Goal: Check status

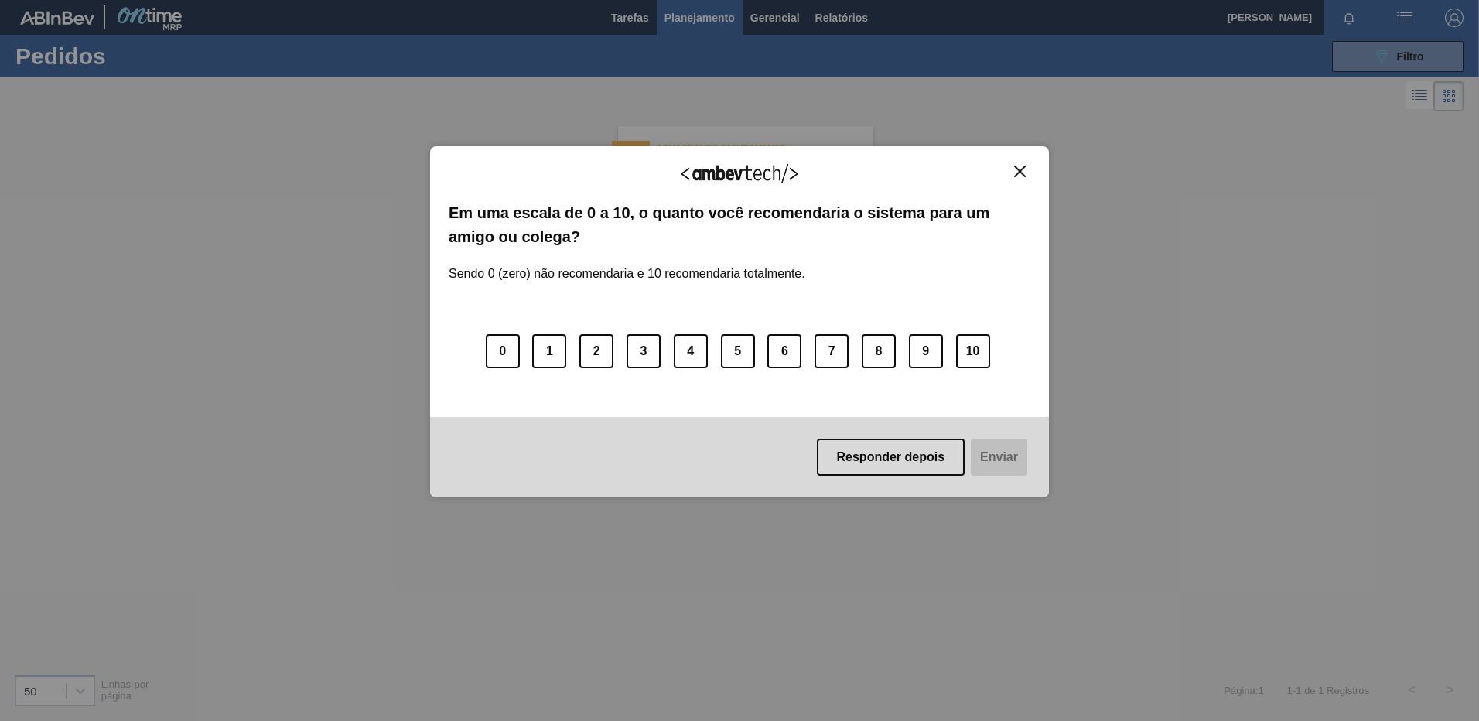
click at [1024, 171] on img "Close" at bounding box center [1020, 172] width 12 height 12
click at [1024, 175] on img "Close" at bounding box center [1020, 172] width 12 height 12
click at [1017, 176] on img "Close" at bounding box center [1020, 172] width 12 height 12
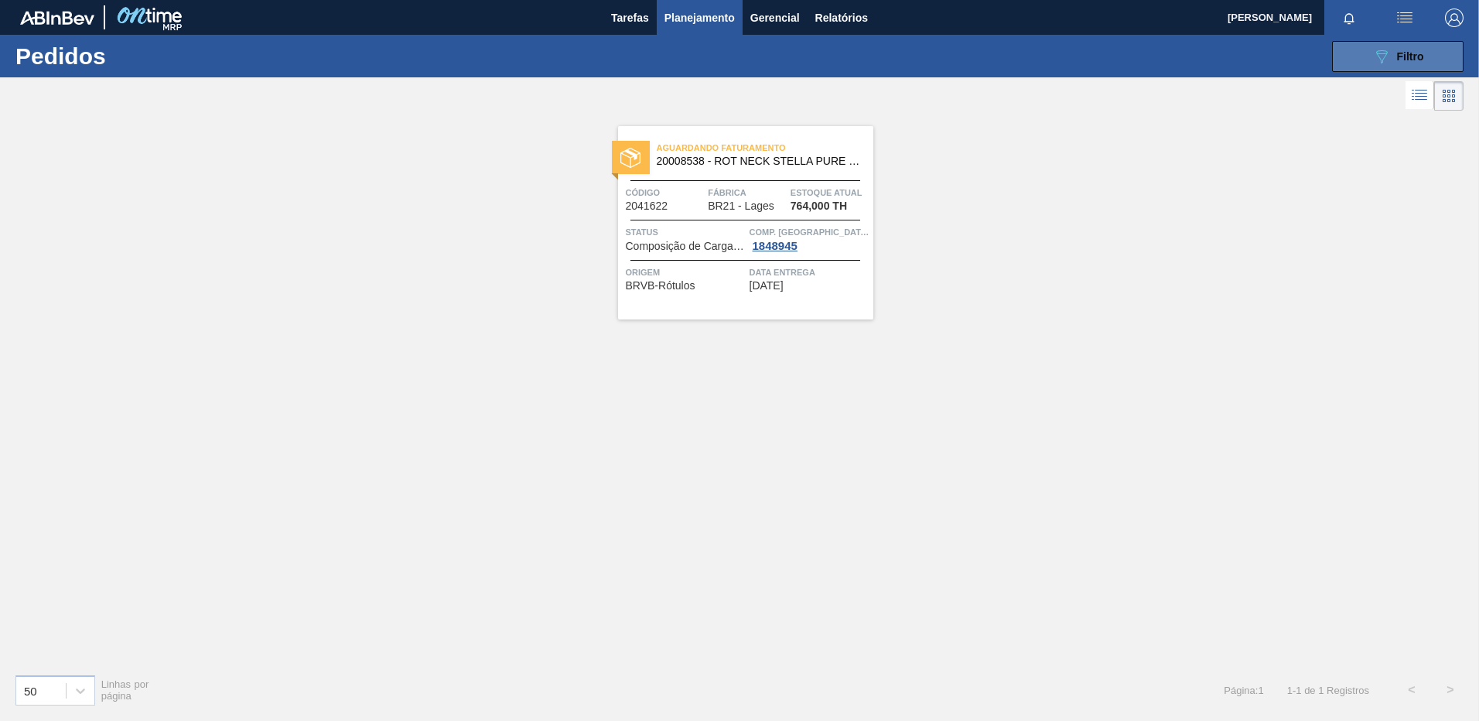
click at [1389, 47] on icon "089F7B8B-B2A5-4AFE-B5C0-19BA573D28AC" at bounding box center [1382, 56] width 19 height 19
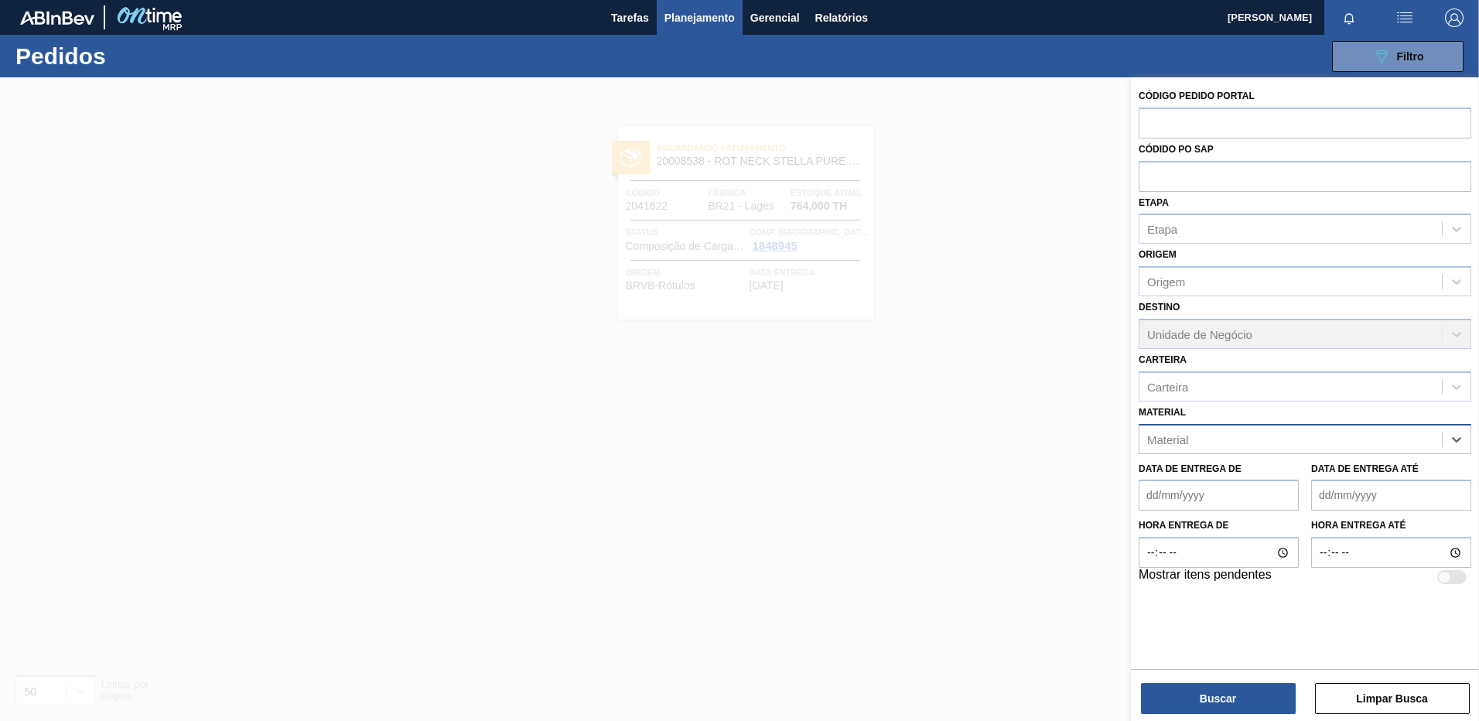
paste input "30003511"
type input "30003511"
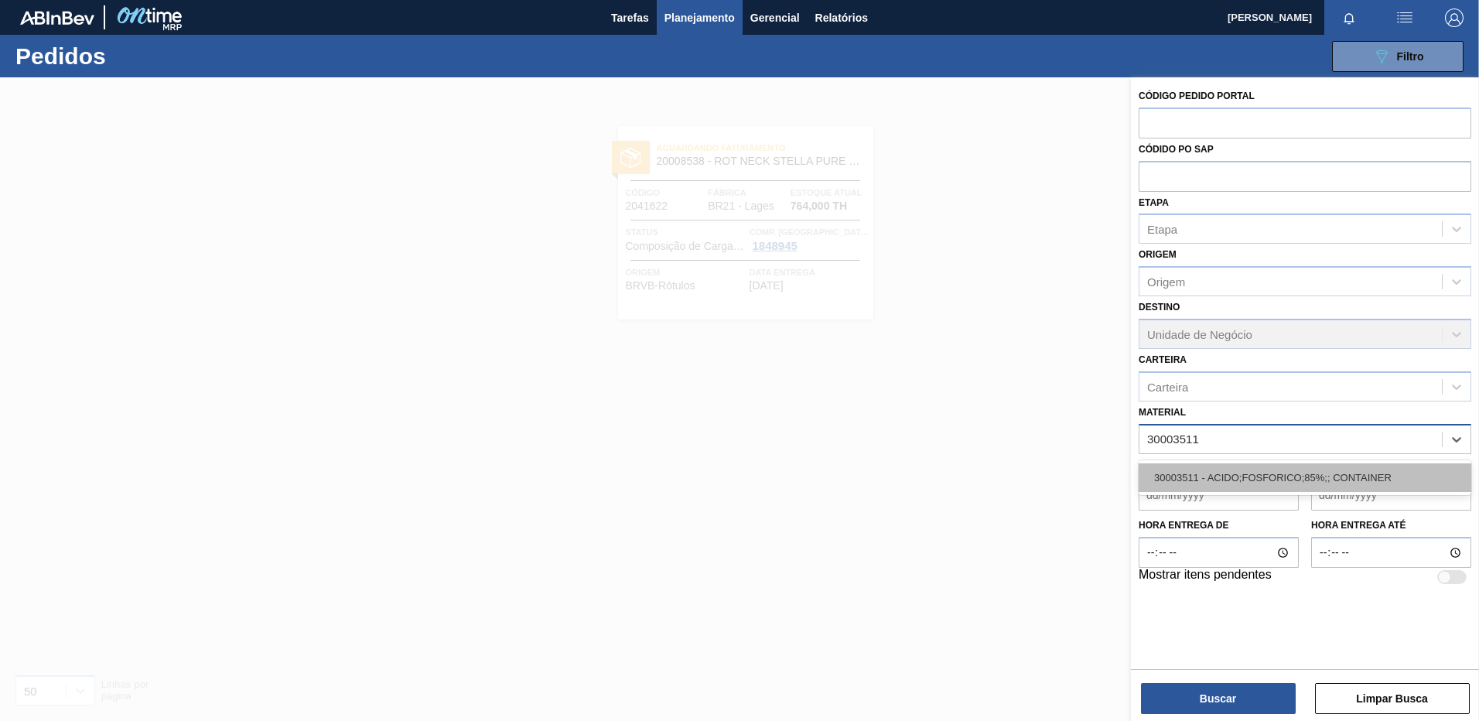
click at [1311, 475] on div "30003511 - ACIDO;FOSFORICO;85%;; CONTAINER" at bounding box center [1305, 477] width 333 height 29
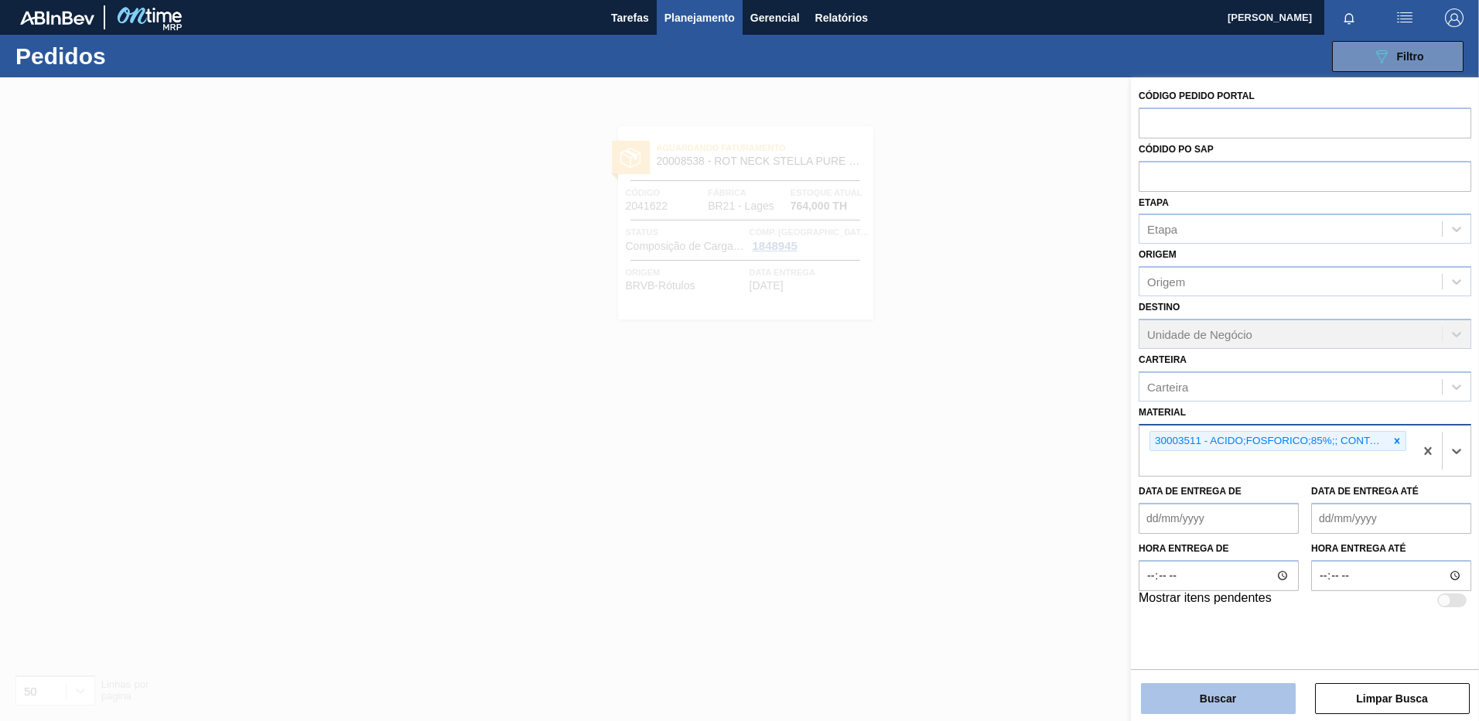
click at [1236, 688] on button "Buscar" at bounding box center [1218, 698] width 155 height 31
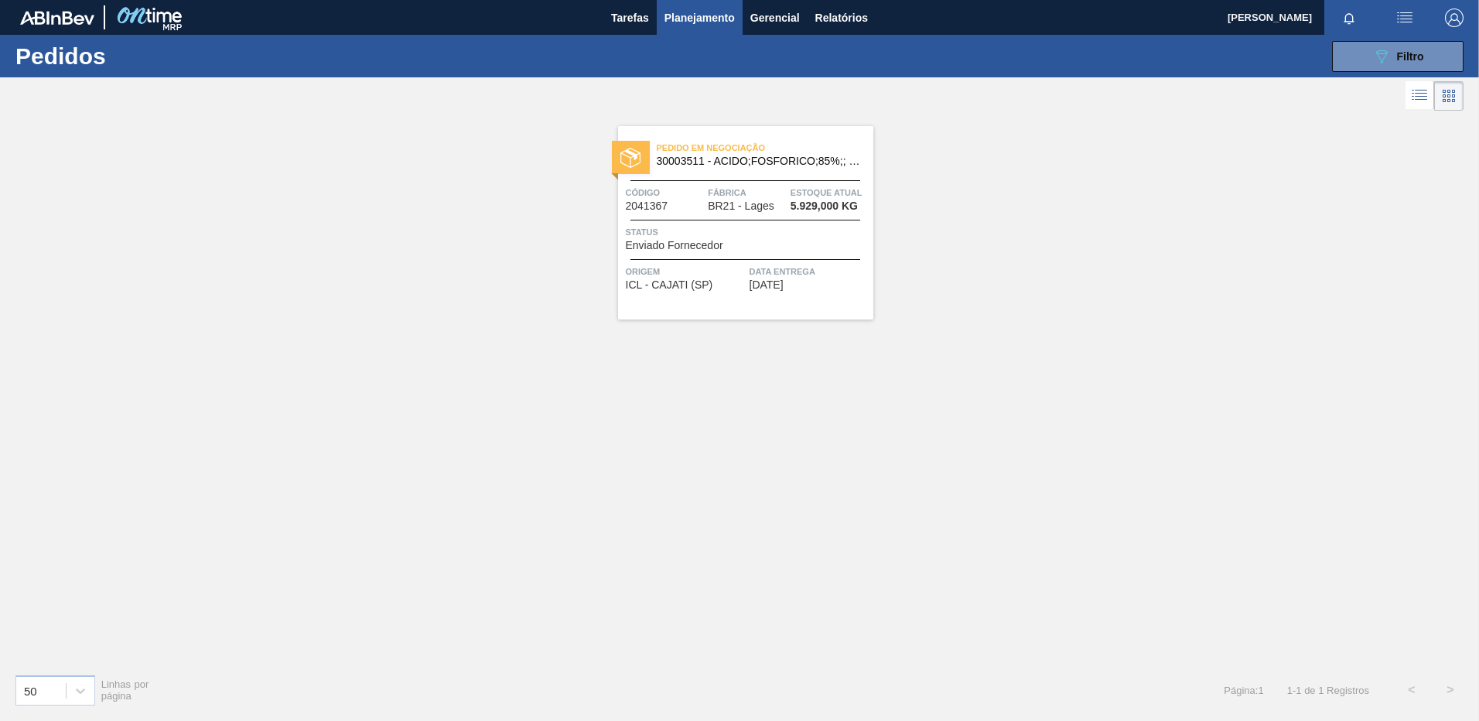
click at [780, 251] on div "Pedido em Negociação 30003511 - ACIDO;FOSFORICO;85%;; CONTAINER Código 2041367 …" at bounding box center [745, 222] width 255 height 193
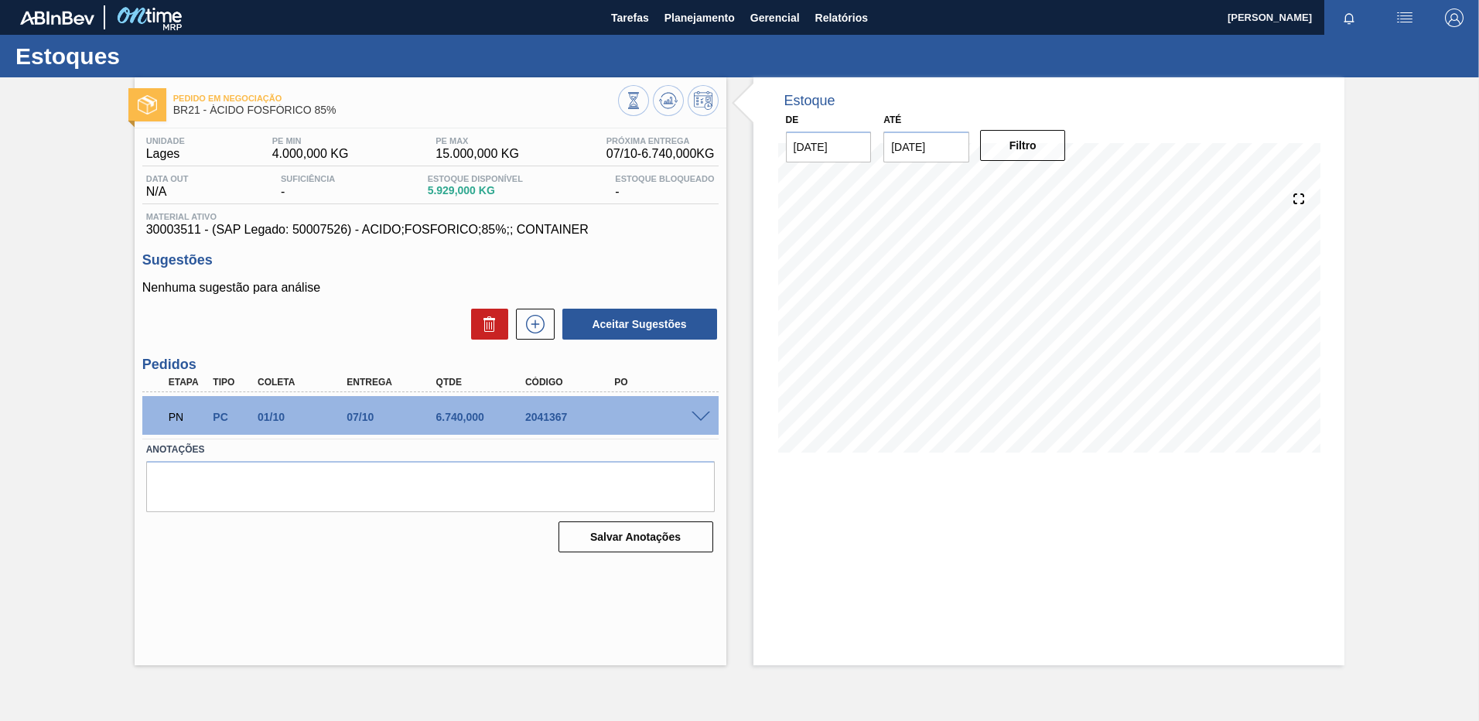
click at [457, 655] on div "Pedido em Negociação BR21 - ÁCIDO FOSFÓRICO 85% Unidade Lages PE MIN 4.000,000 …" at bounding box center [431, 371] width 592 height 588
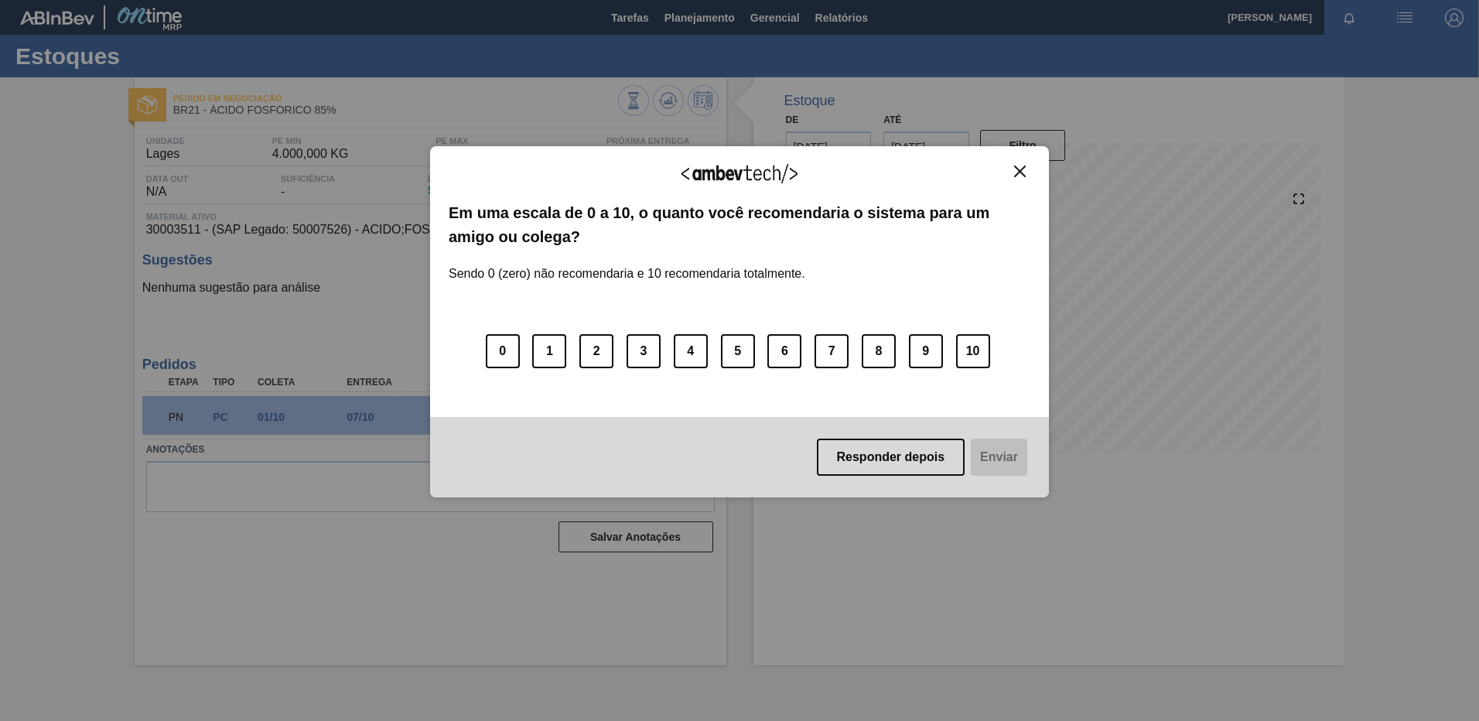
click at [1018, 174] on img "Close" at bounding box center [1020, 172] width 12 height 12
